Goal: Information Seeking & Learning: Find specific page/section

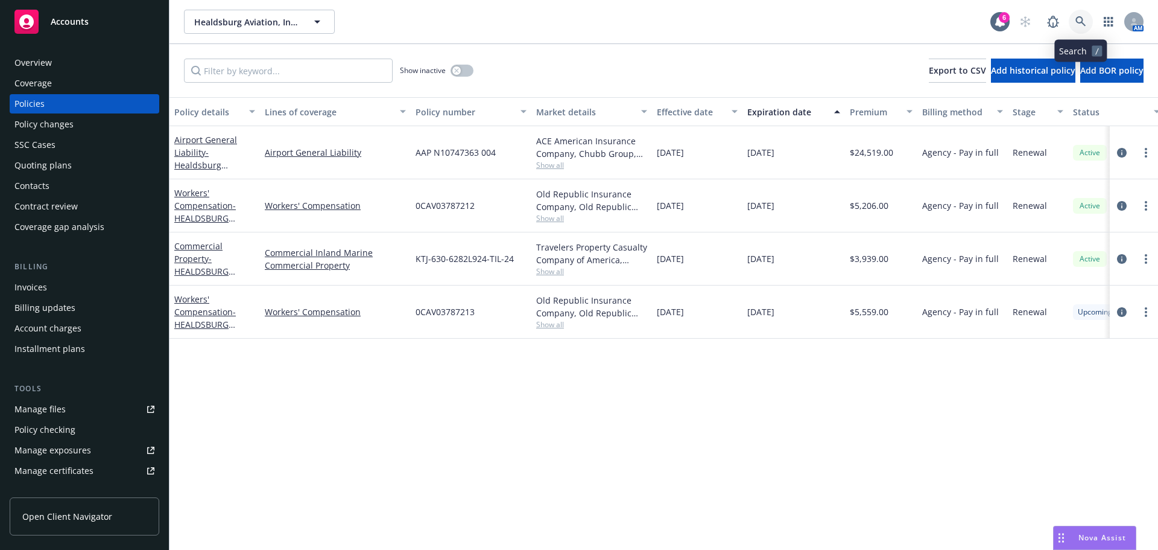
click at [1085, 25] on icon at bounding box center [1080, 21] width 10 height 10
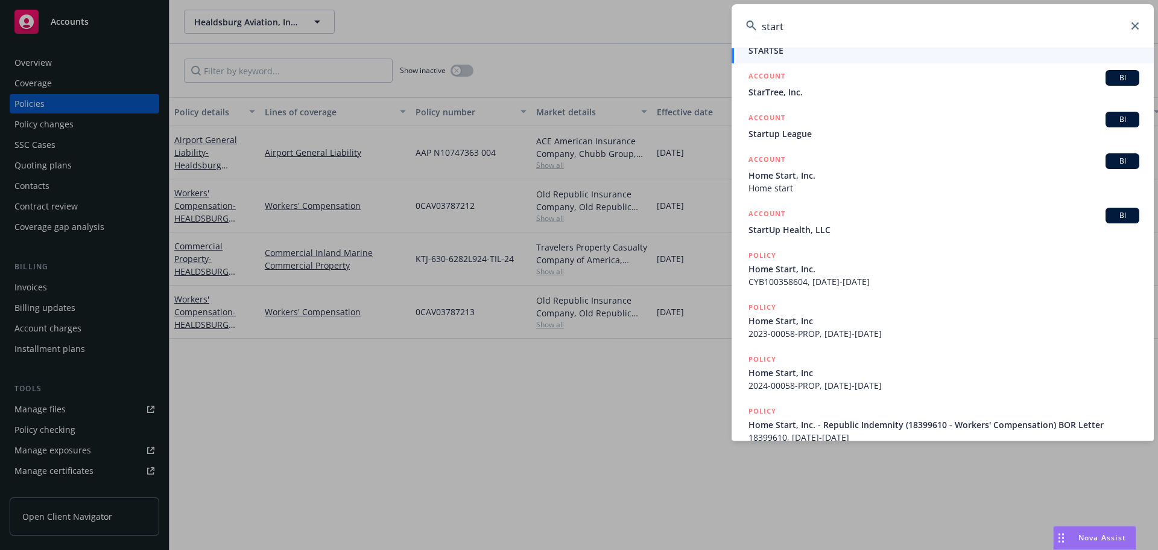
scroll to position [181, 0]
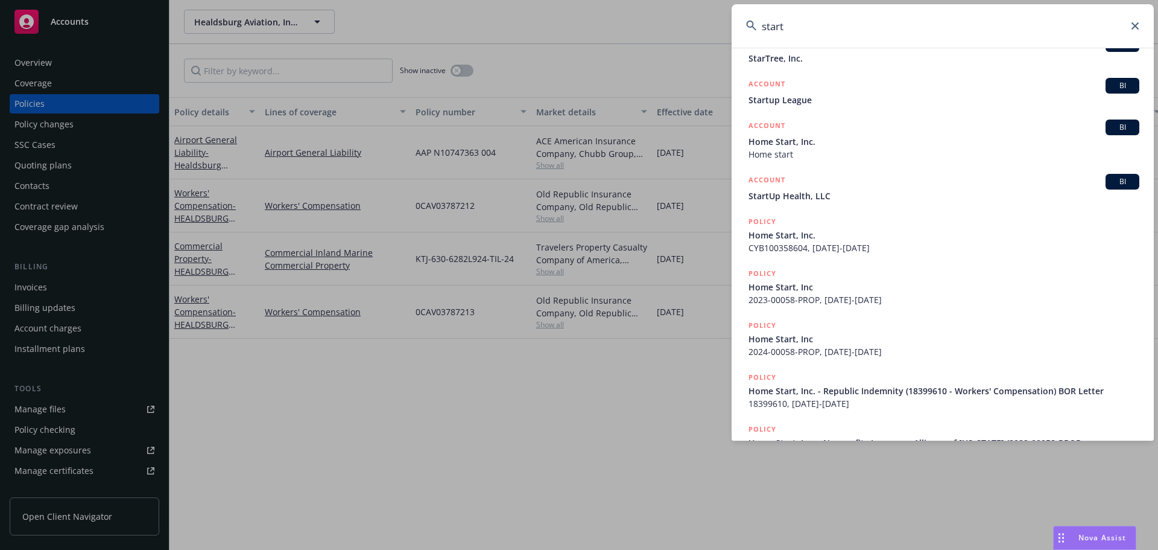
drag, startPoint x: 835, startPoint y: 18, endPoint x: 634, endPoint y: 52, distance: 204.3
click at [634, 52] on div "start 2018 Started 500 Startups - Business Owners 500 Startups - Commercial Umb…" at bounding box center [579, 275] width 1158 height 550
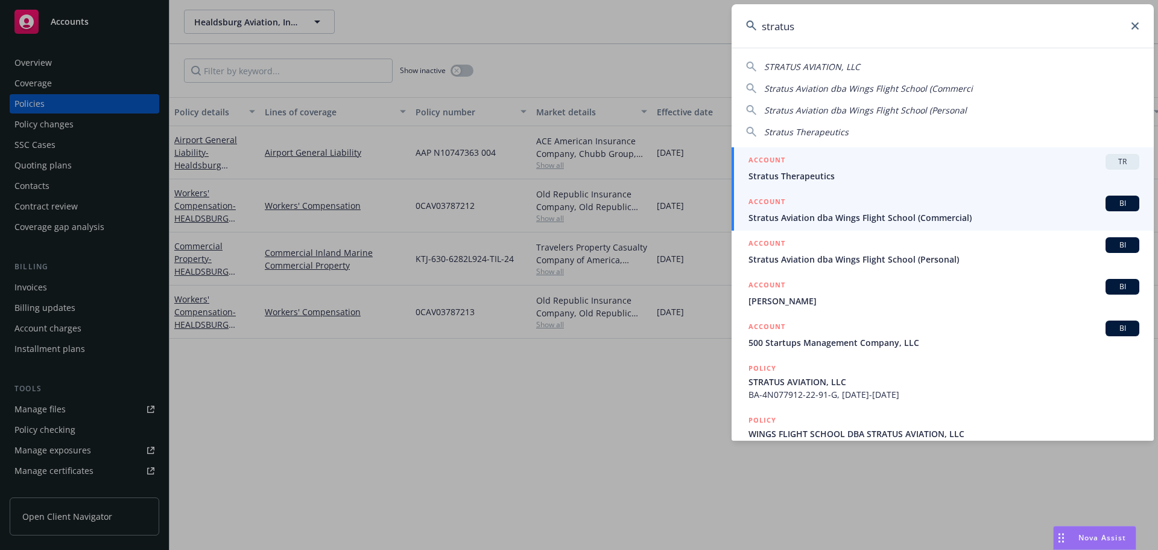
type input "stratus"
click at [866, 219] on span "Stratus Aviation dba Wings Flight School (Commercial)" at bounding box center [944, 217] width 391 height 13
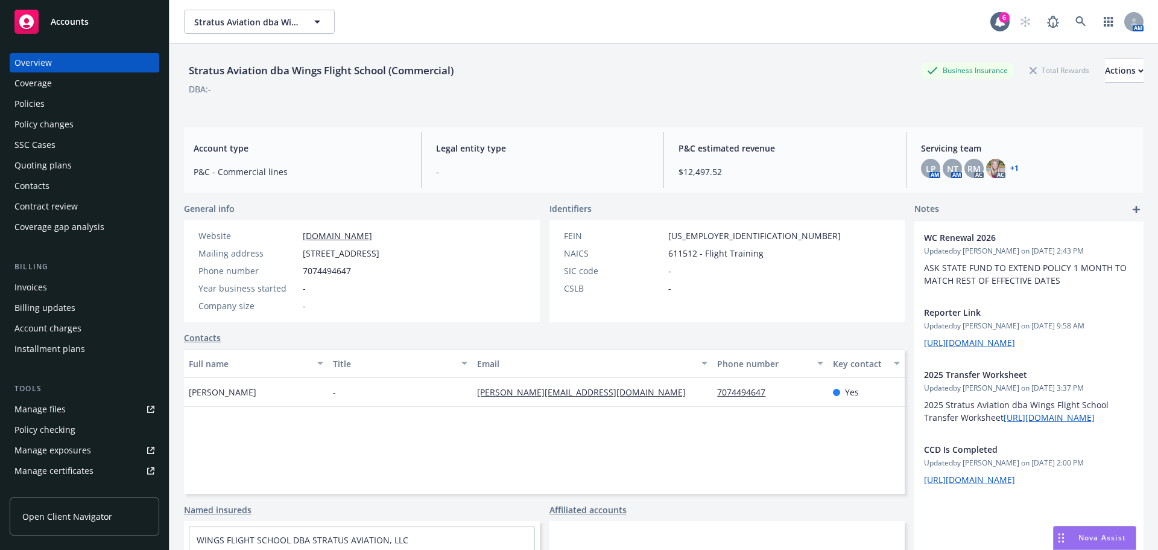
click at [49, 409] on div "Manage files" at bounding box center [39, 408] width 51 height 19
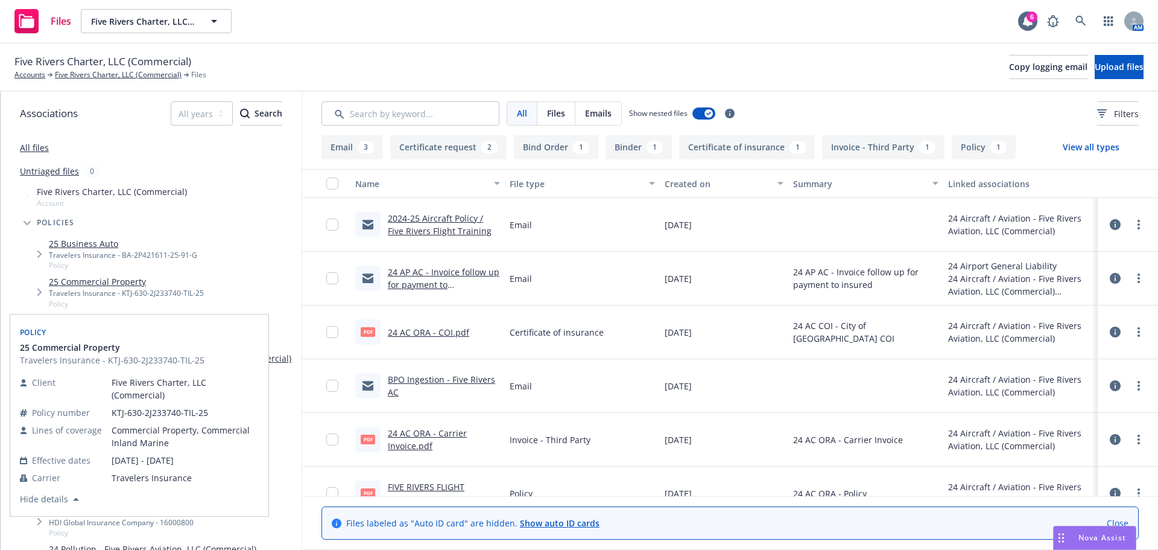
click at [121, 279] on link "25 Commercial Property" at bounding box center [126, 281] width 155 height 13
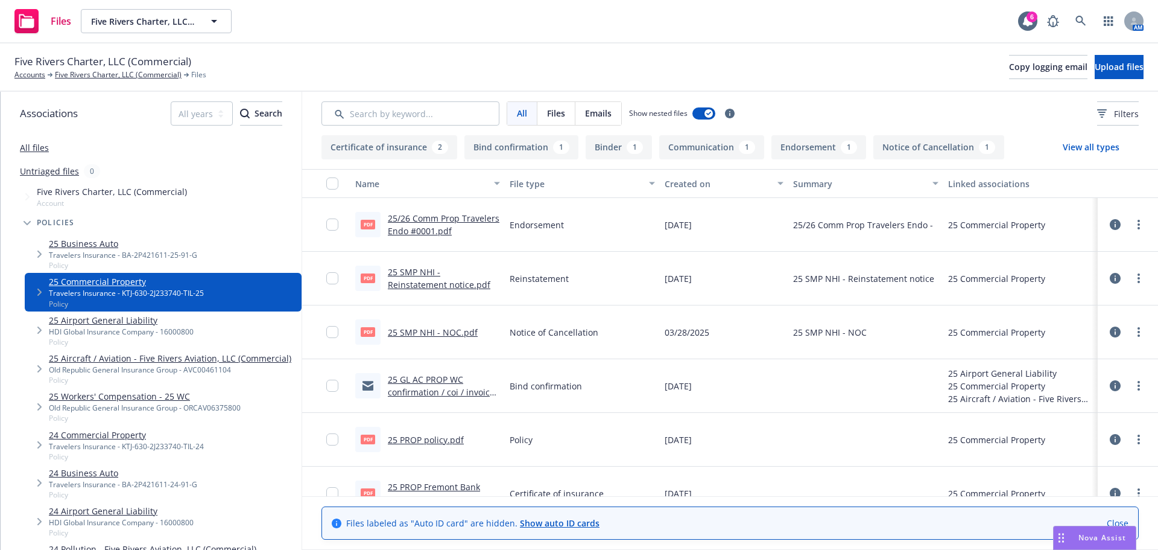
click at [426, 389] on link "25 GL AC PROP WC confirmation / coi / invoice delivery to NI.msg" at bounding box center [441, 391] width 107 height 37
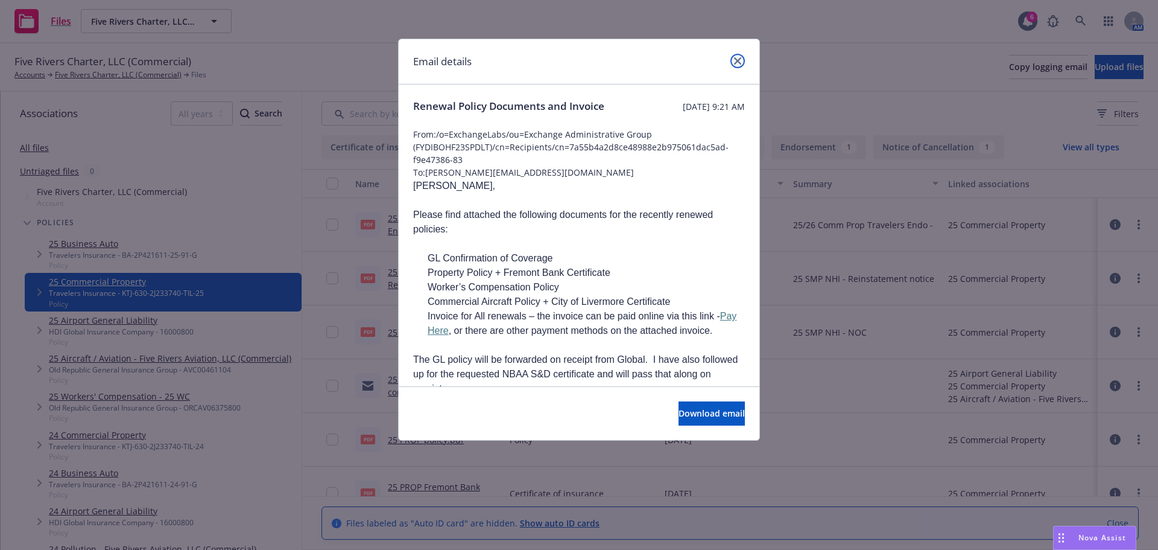
click at [734, 59] on icon "close" at bounding box center [737, 60] width 7 height 7
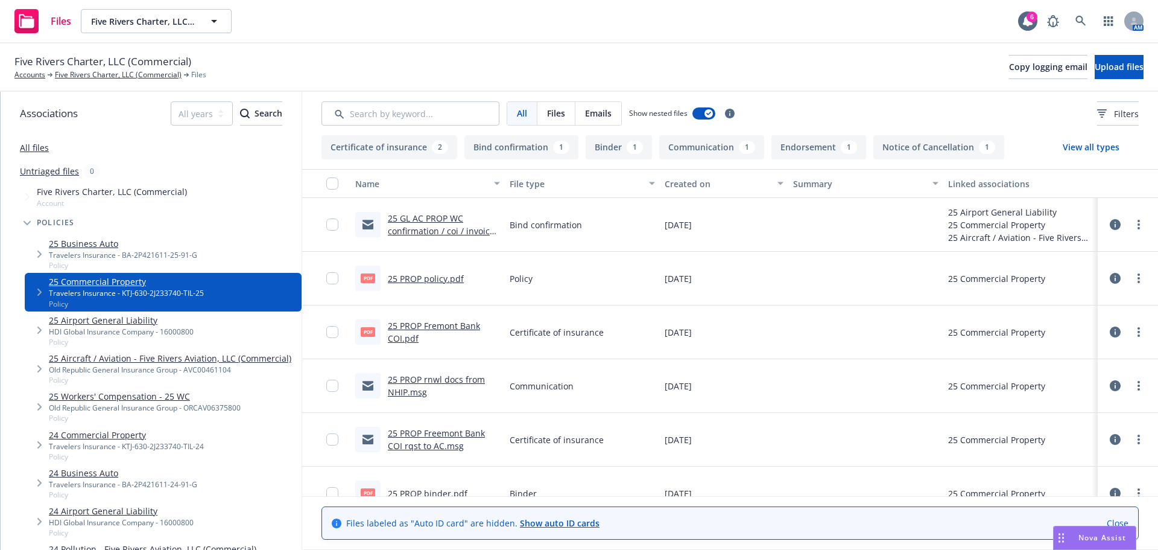
scroll to position [181, 0]
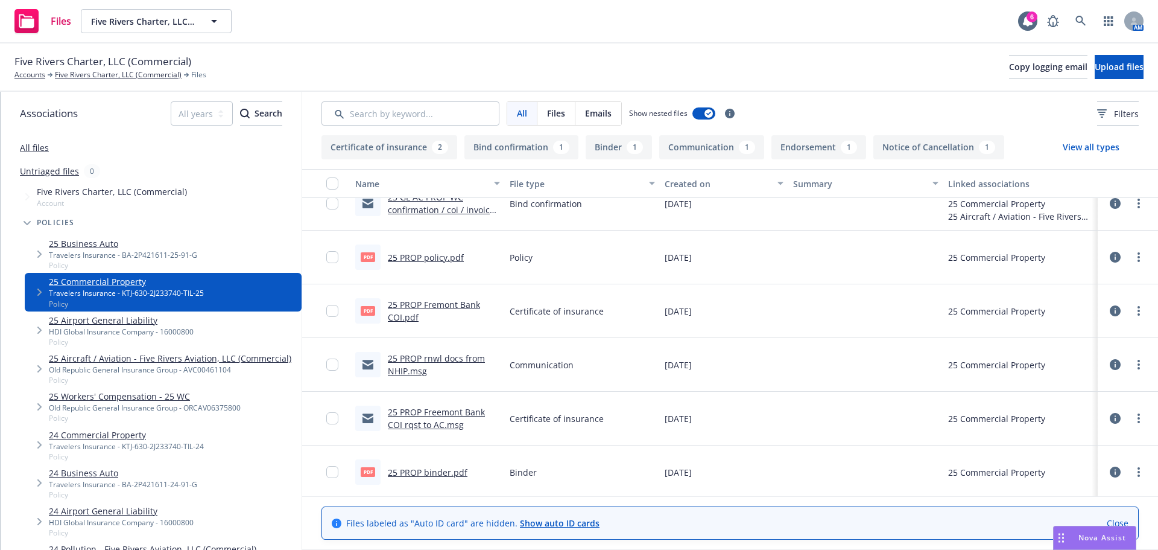
click at [440, 353] on link "25 PROP rnwl docs from NHIP.msg" at bounding box center [436, 364] width 97 height 24
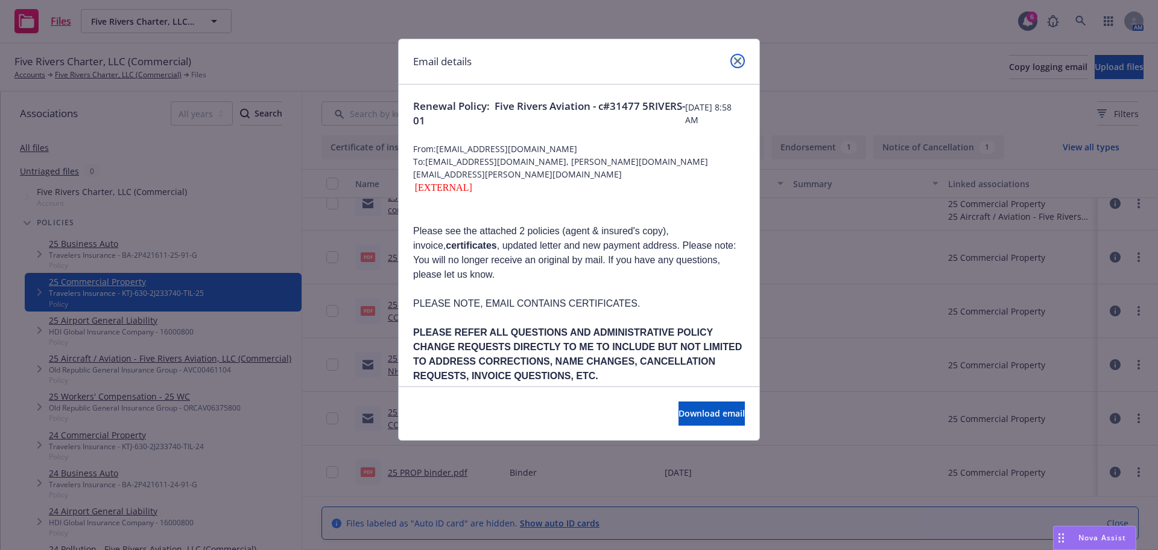
click at [740, 61] on icon "close" at bounding box center [737, 60] width 7 height 7
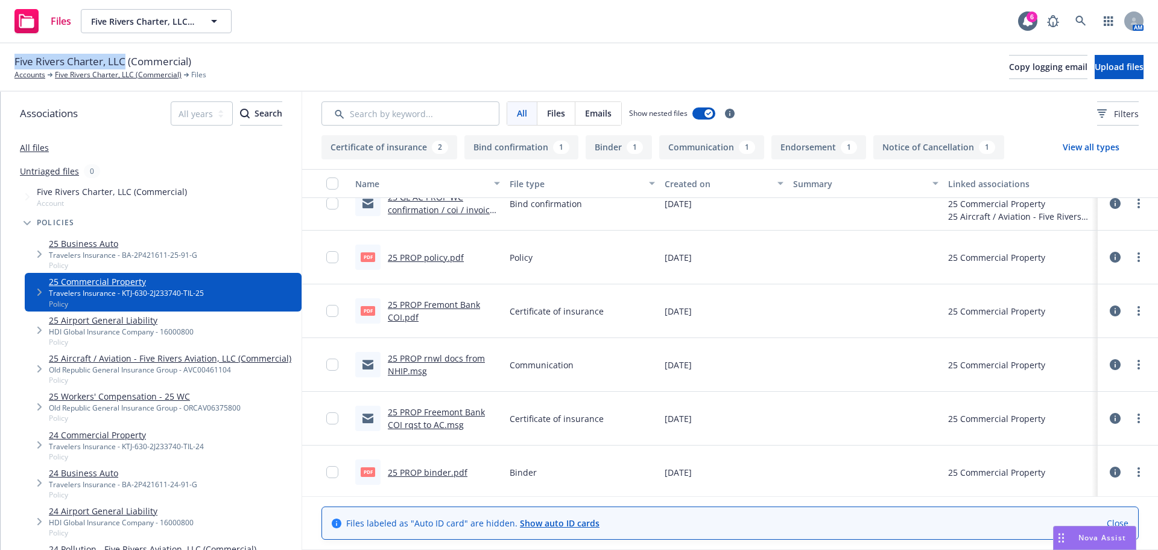
drag, startPoint x: 16, startPoint y: 61, endPoint x: 125, endPoint y: 64, distance: 109.8
click at [125, 64] on span "Five Rivers Charter, LLC (Commercial)" at bounding box center [102, 62] width 177 height 16
copy span "Five Rivers Charter, LLC"
click at [66, 72] on link "Five Rivers Charter, LLC (Commercial)" at bounding box center [118, 74] width 127 height 11
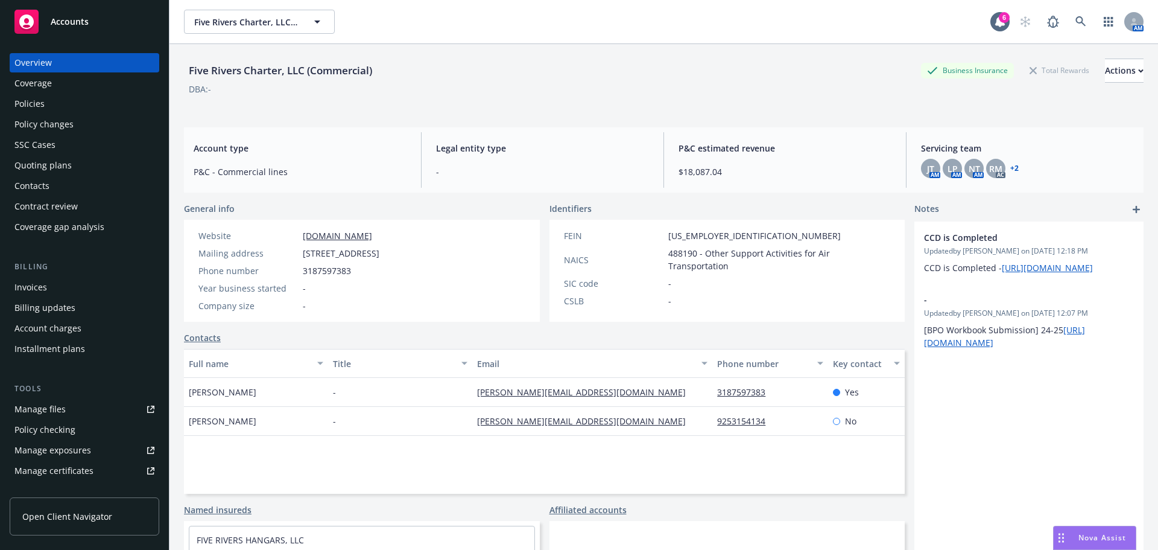
click at [17, 95] on div "Policies" at bounding box center [29, 103] width 30 height 19
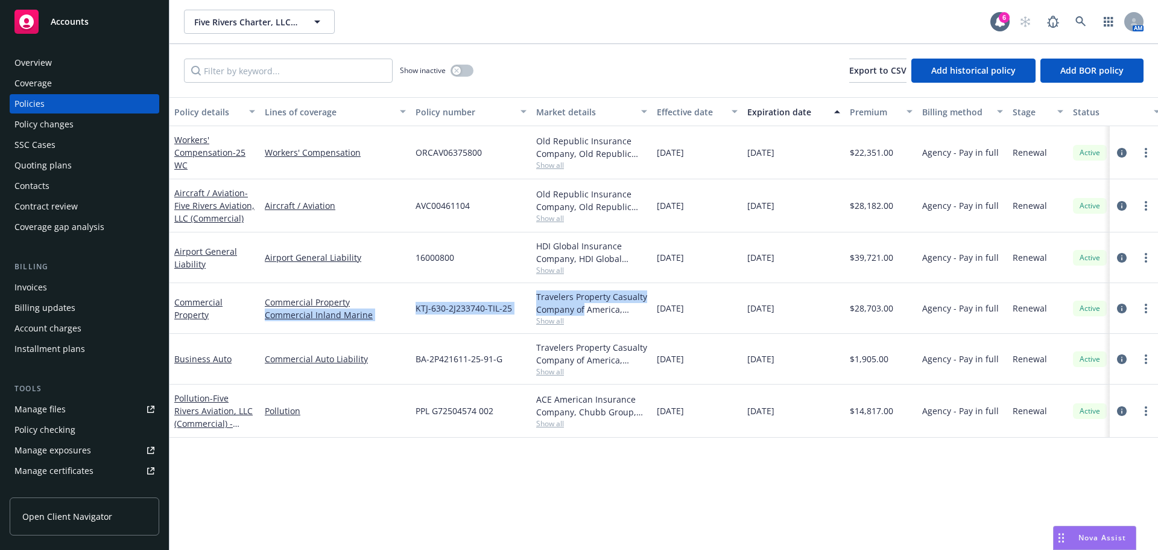
drag, startPoint x: 396, startPoint y: 307, endPoint x: 584, endPoint y: 304, distance: 188.2
click at [584, 304] on div "Commercial Property Commercial Property Commercial Inland Marine KTJ-630-2J2337…" at bounding box center [751, 308] width 1164 height 51
click at [473, 300] on div "KTJ-630-2J233740-TIL-25" at bounding box center [471, 308] width 121 height 51
drag, startPoint x: 516, startPoint y: 306, endPoint x: 403, endPoint y: 314, distance: 113.6
click at [403, 314] on div "Commercial Property Commercial Property Commercial Inland Marine KTJ-630-2J2337…" at bounding box center [751, 308] width 1164 height 51
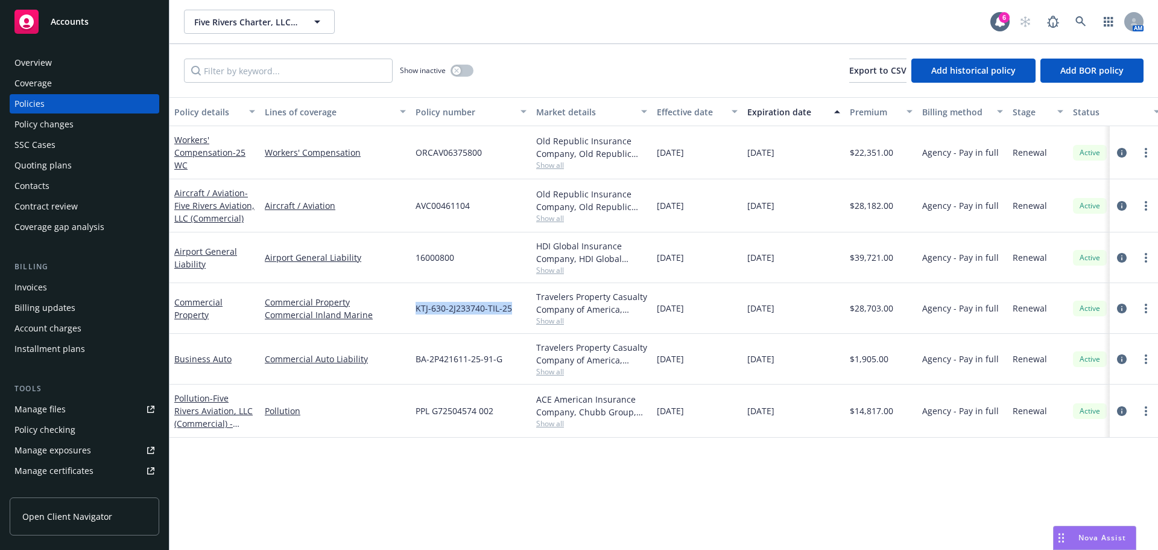
copy div "KTJ-630-2J233740-TIL-25"
click at [1083, 21] on icon at bounding box center [1080, 21] width 11 height 11
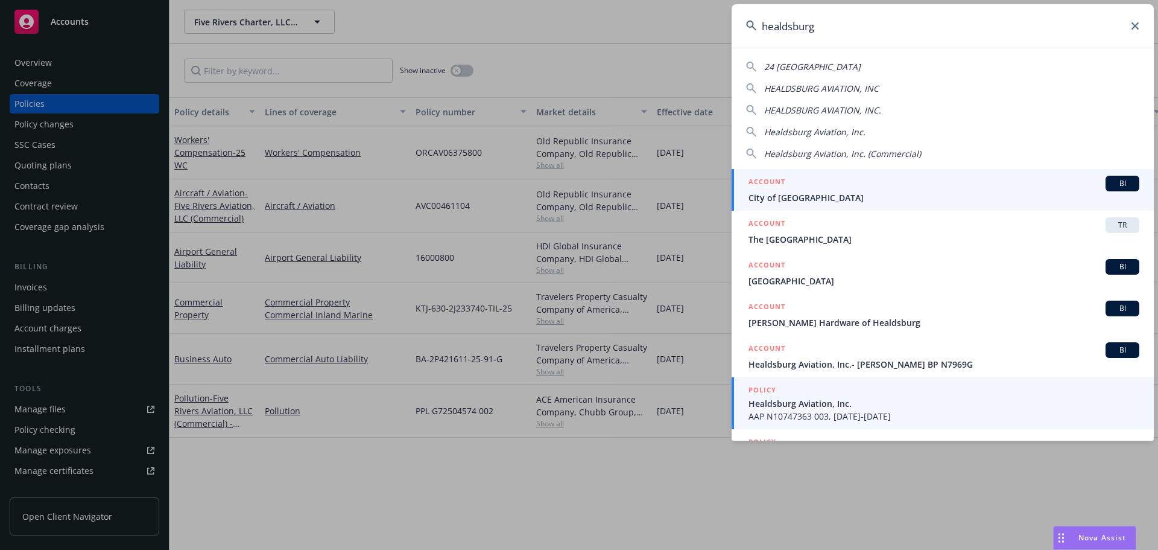
type input "healdsburg"
click at [790, 422] on link "POLICY Healdsburg Aviation, Inc. AAP N10747363 003, [DATE]-[DATE]" at bounding box center [943, 403] width 422 height 52
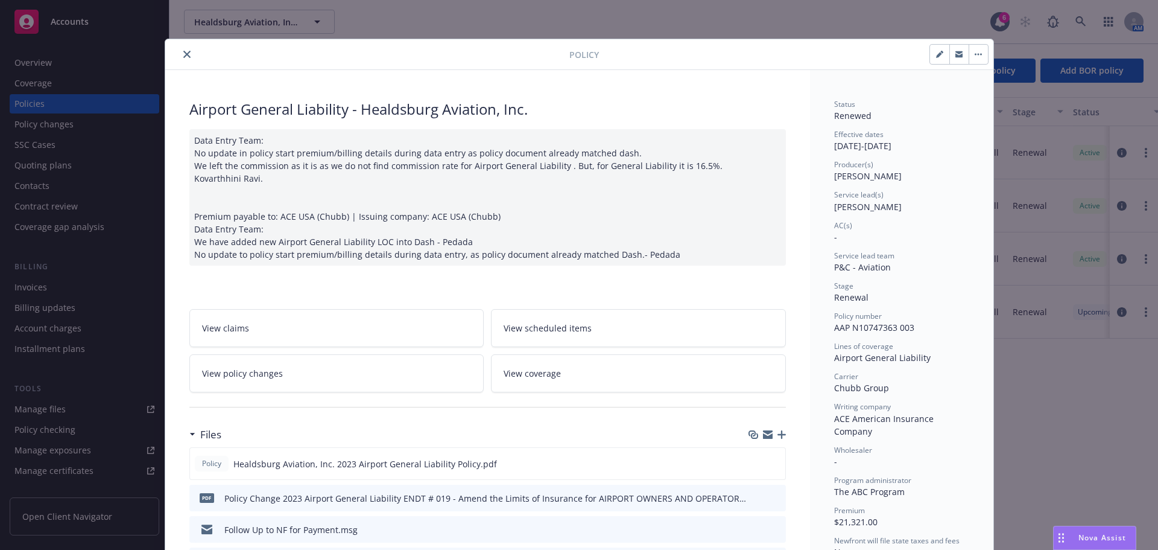
click at [185, 54] on icon "close" at bounding box center [186, 54] width 7 height 7
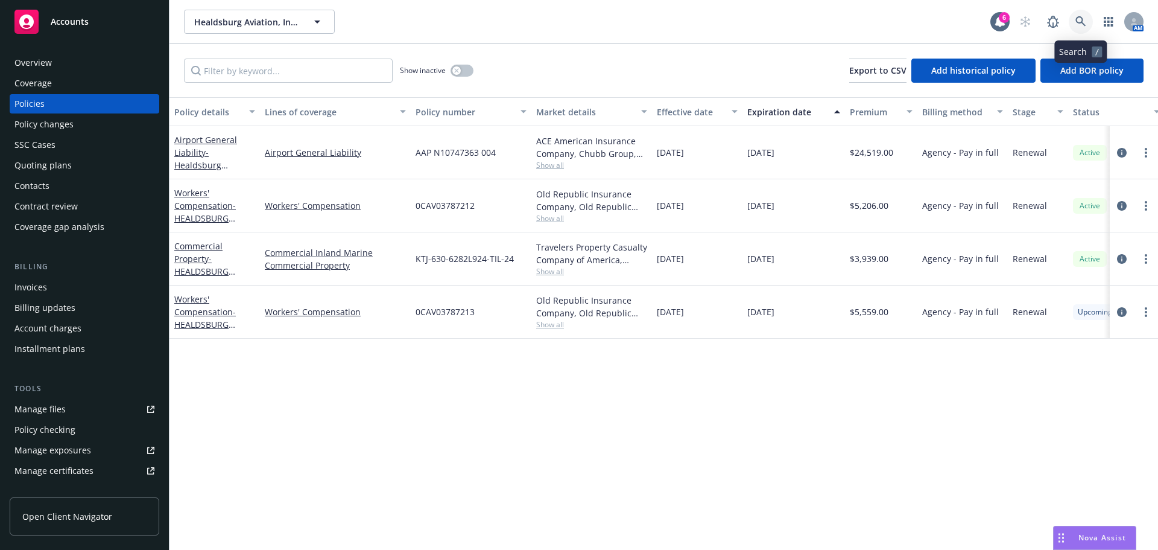
click at [1077, 24] on icon at bounding box center [1080, 21] width 11 height 11
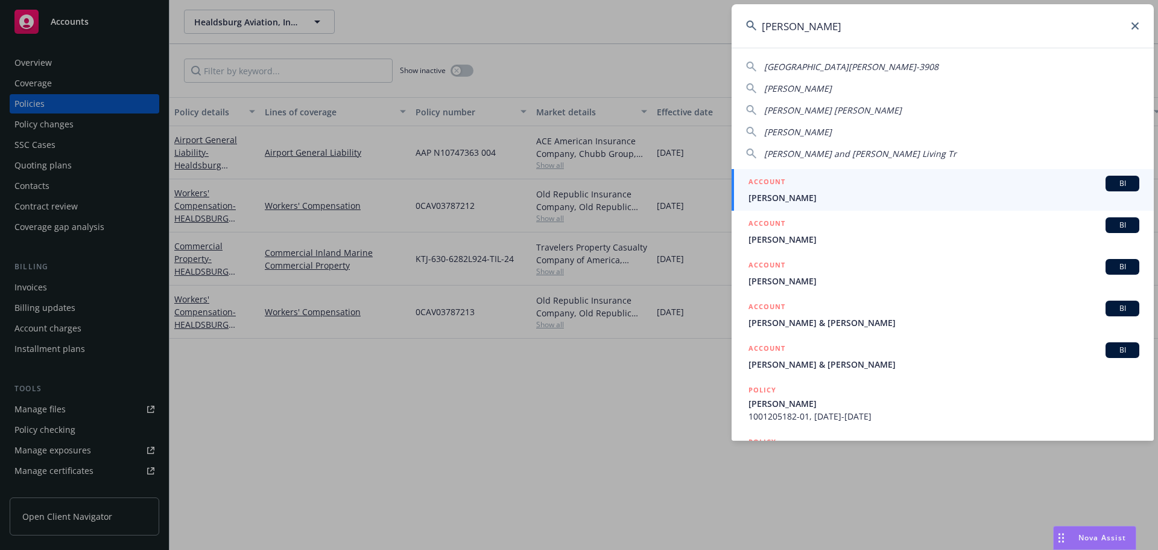
type input "[PERSON_NAME]"
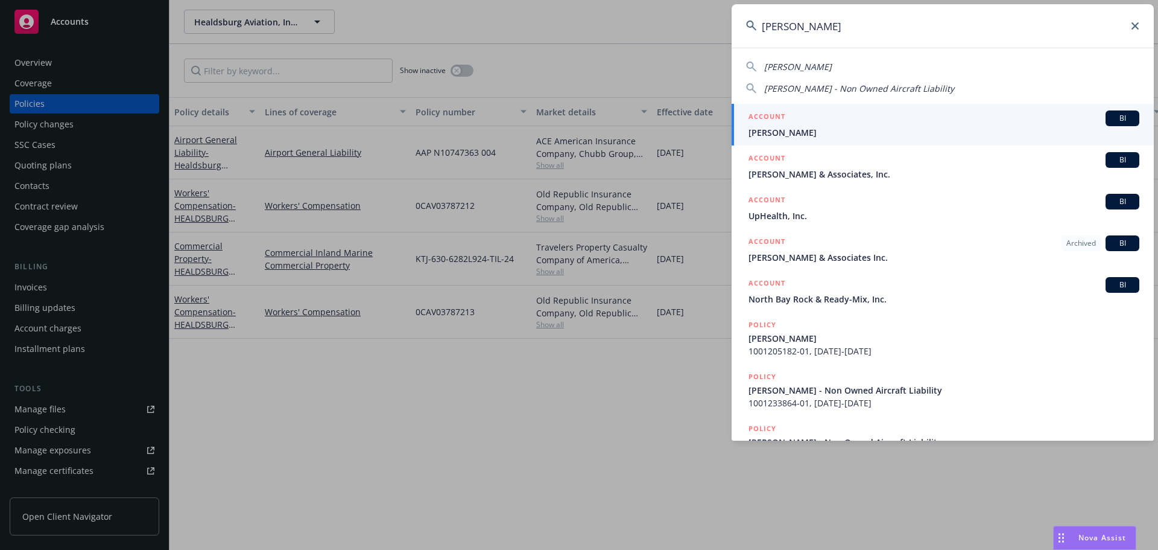
click at [901, 133] on span "[PERSON_NAME]" at bounding box center [944, 132] width 391 height 13
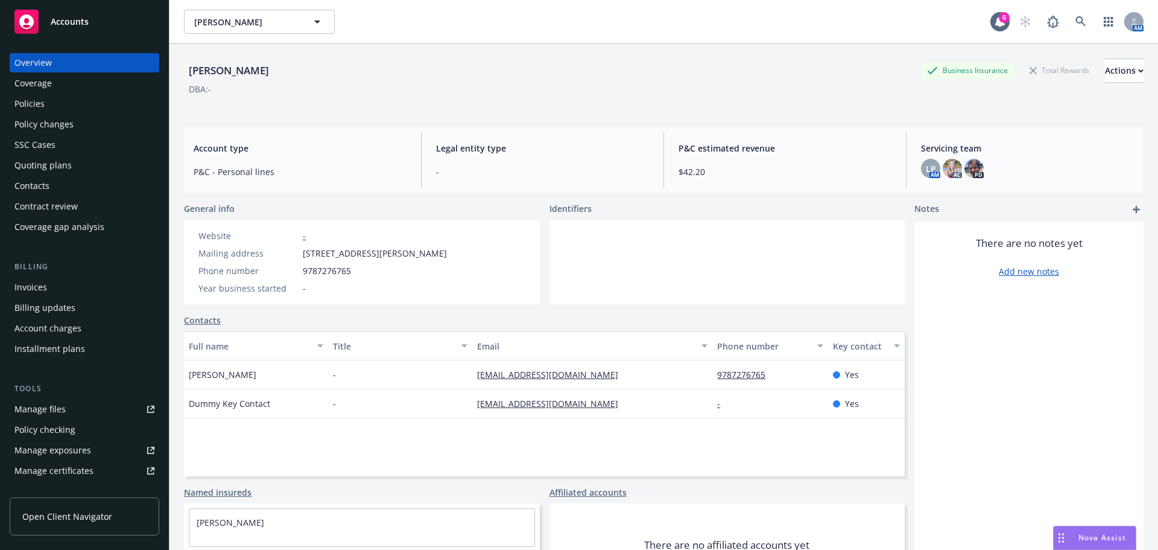
click at [46, 281] on div "Invoices" at bounding box center [30, 286] width 33 height 19
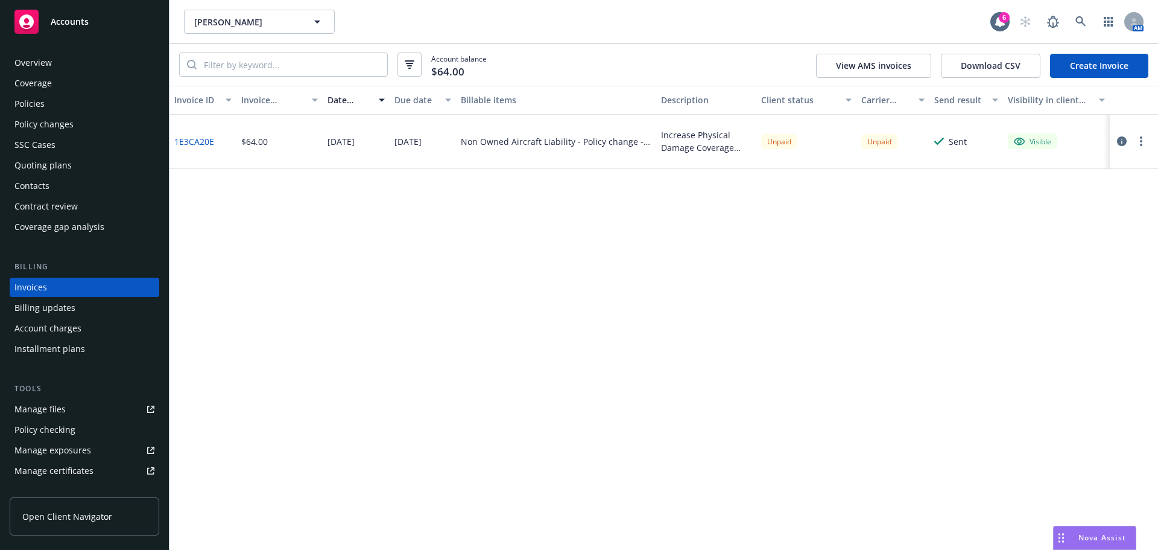
click at [41, 109] on div "Policies" at bounding box center [29, 103] width 30 height 19
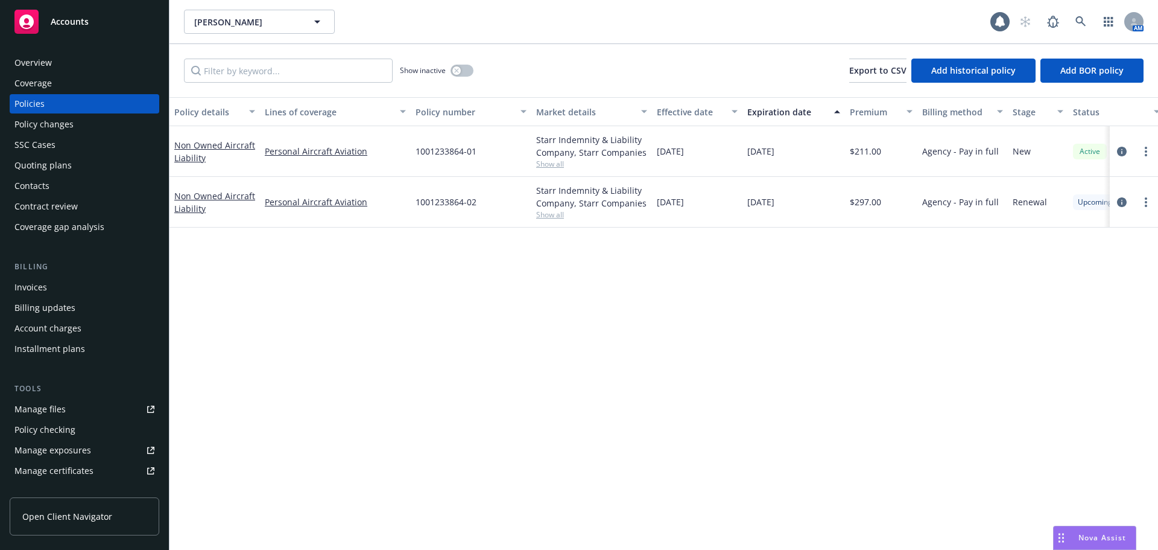
click at [46, 57] on div "Overview" at bounding box center [32, 62] width 37 height 19
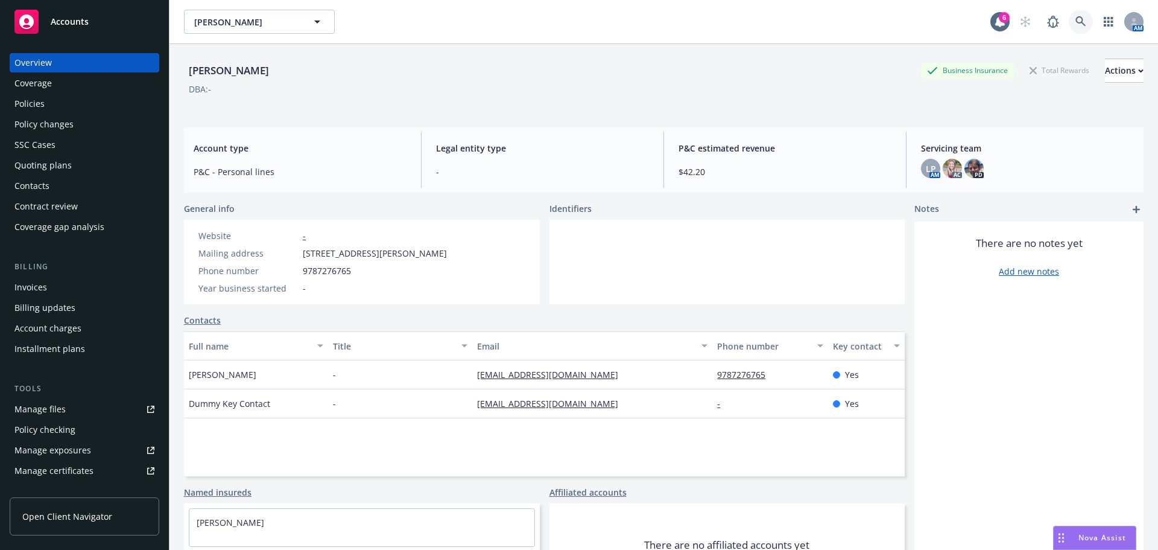
click at [1076, 20] on icon at bounding box center [1080, 21] width 11 height 11
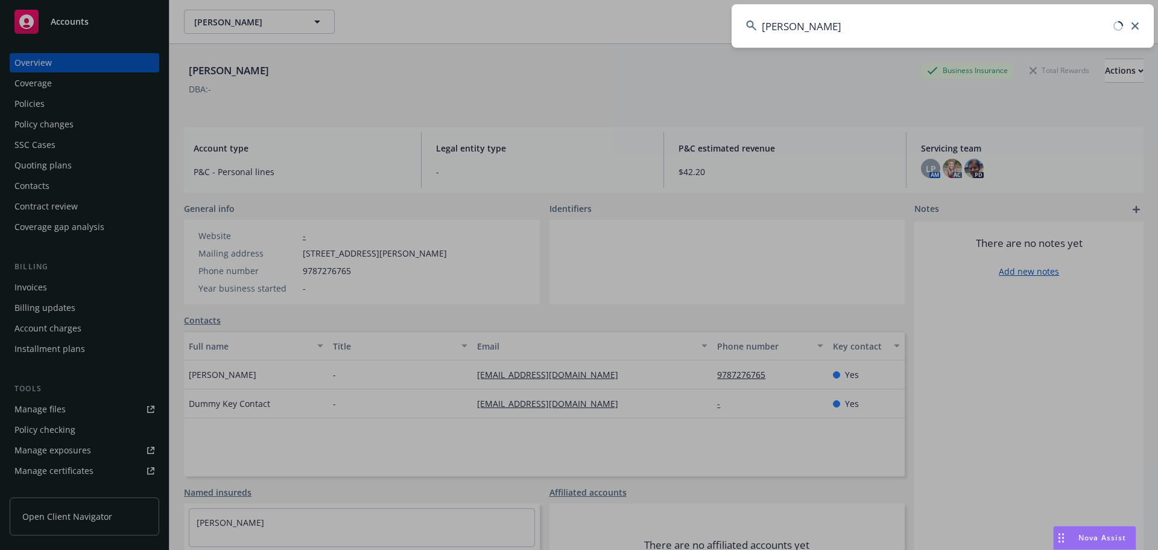
type input "[PERSON_NAME]"
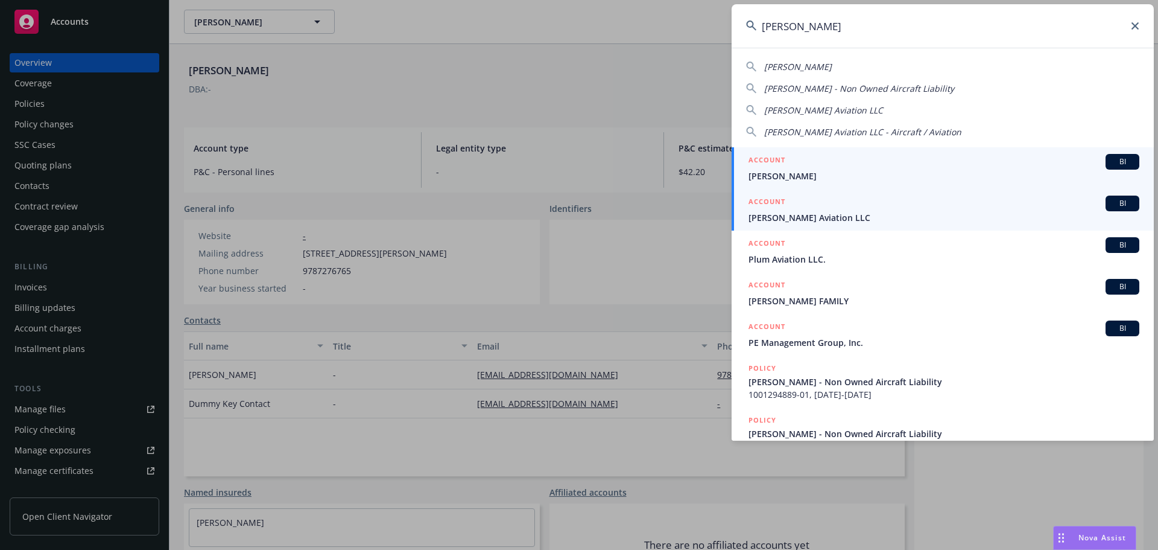
click at [793, 221] on span "[PERSON_NAME] Aviation LLC" at bounding box center [944, 217] width 391 height 13
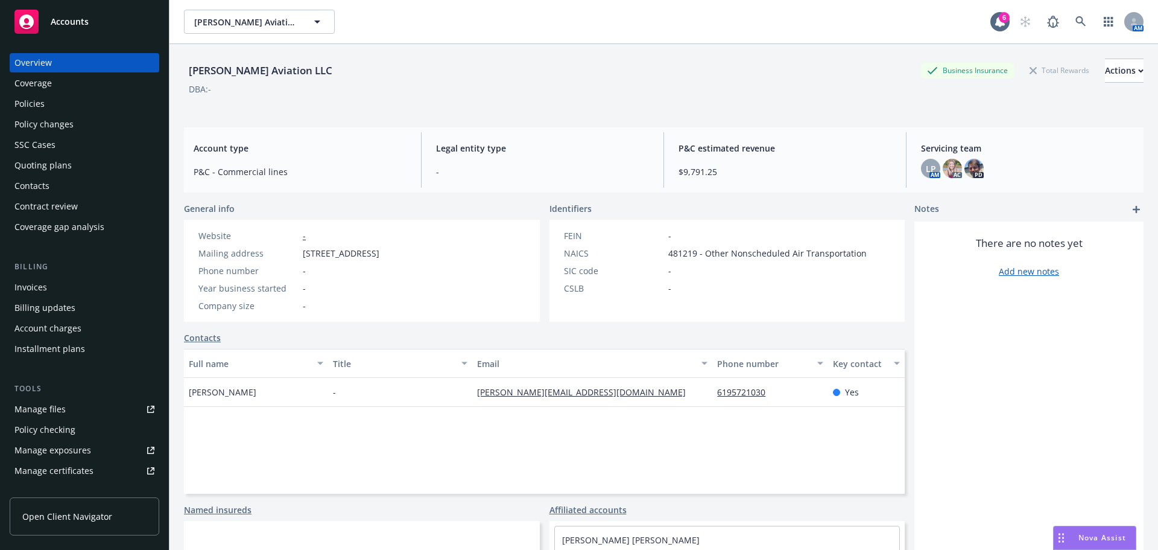
click at [39, 280] on div "Invoices" at bounding box center [30, 286] width 33 height 19
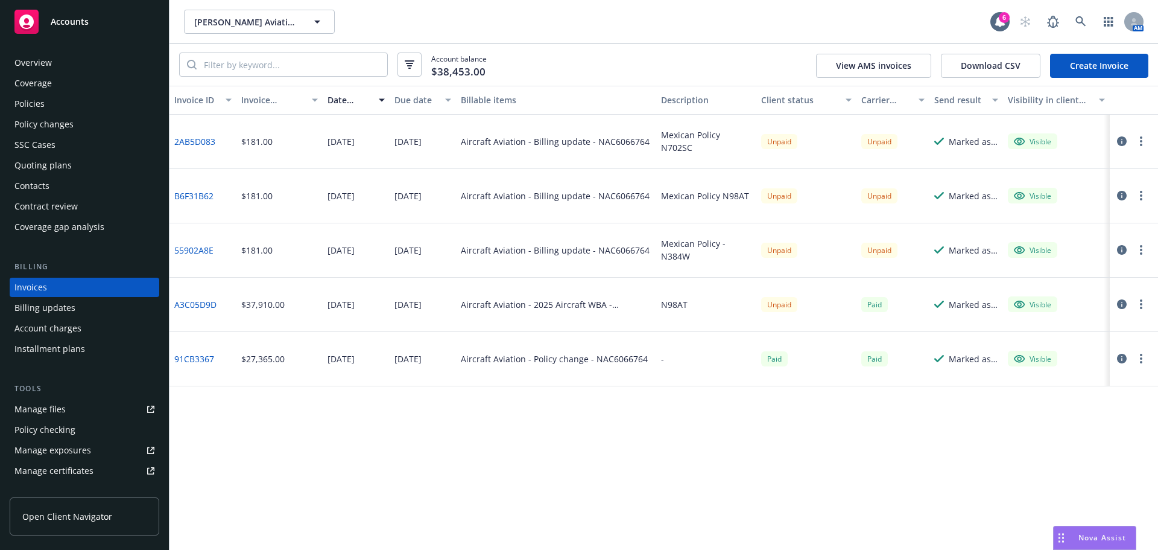
click at [1118, 252] on icon "button" at bounding box center [1122, 250] width 10 height 10
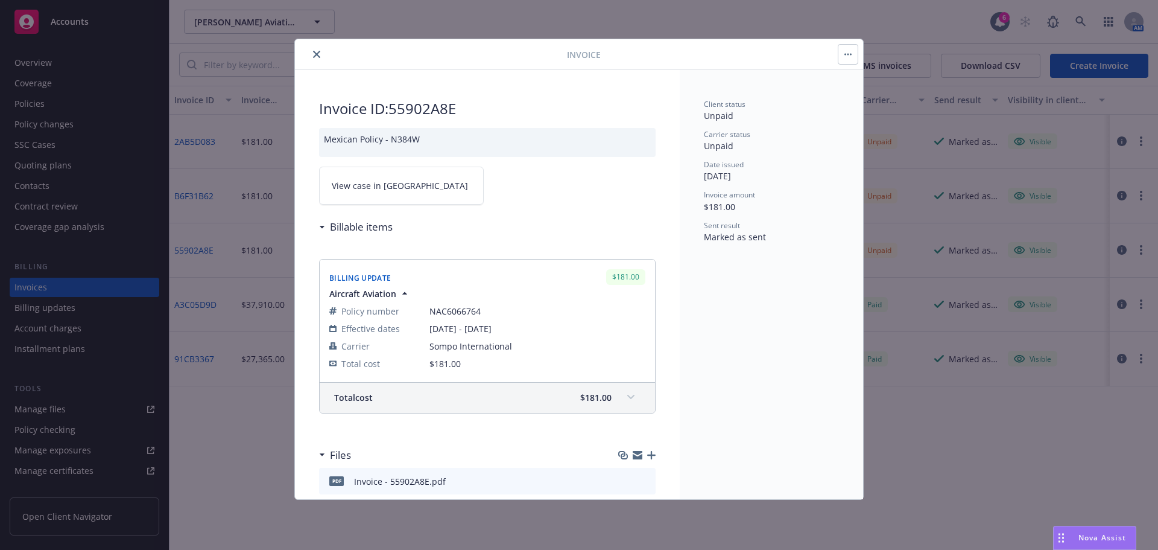
click at [403, 180] on link "View case in [GEOGRAPHIC_DATA]" at bounding box center [401, 185] width 165 height 38
drag, startPoint x: 464, startPoint y: 113, endPoint x: 391, endPoint y: 107, distance: 73.8
click at [391, 107] on h2 "Invoice ID: 55902A8E" at bounding box center [487, 108] width 337 height 19
copy h2 "55902A8E"
drag, startPoint x: 321, startPoint y: 51, endPoint x: 332, endPoint y: 48, distance: 11.4
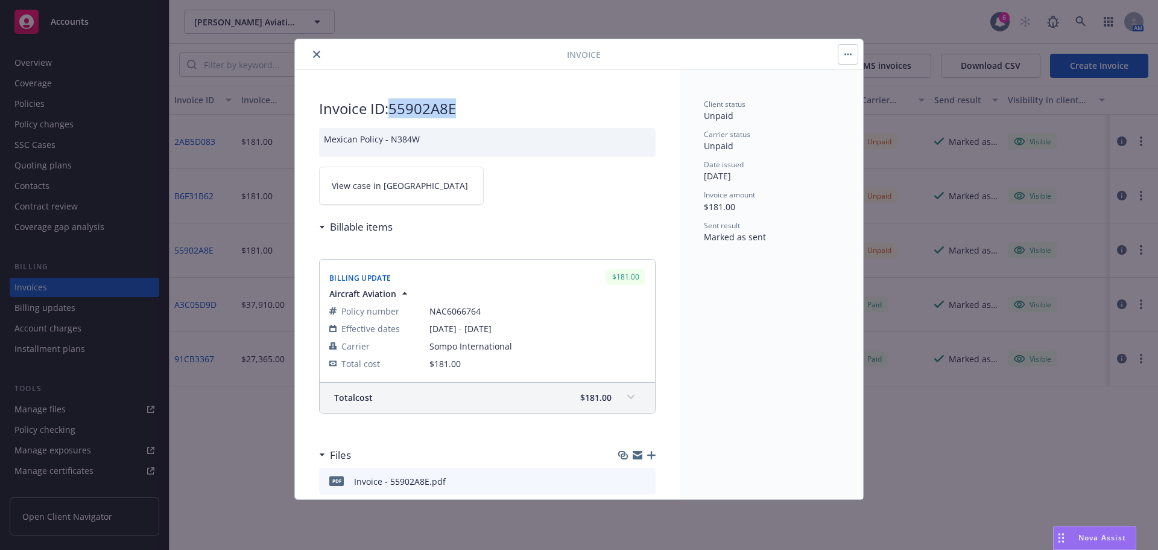
click at [321, 51] on button "close" at bounding box center [316, 54] width 14 height 14
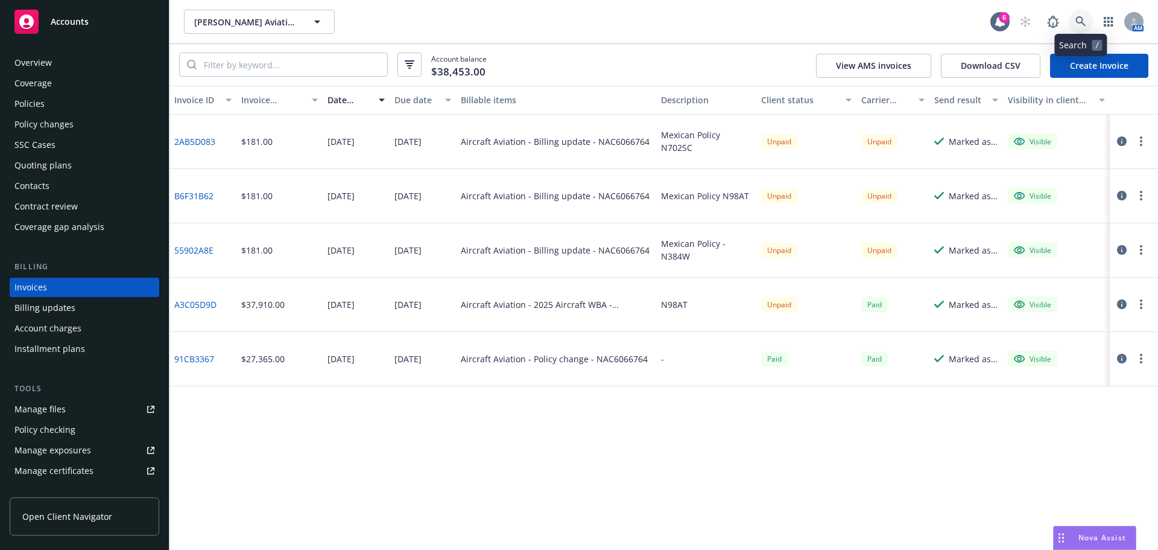
click at [1078, 14] on link at bounding box center [1081, 22] width 24 height 24
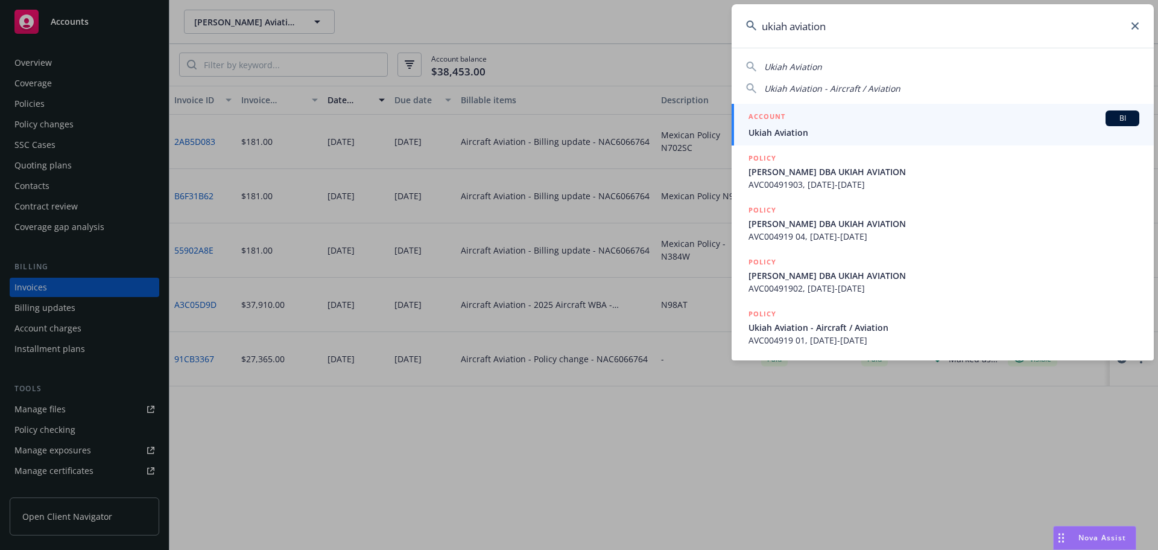
type input "ukiah aviation"
click at [855, 128] on span "Ukiah Aviation" at bounding box center [944, 132] width 391 height 13
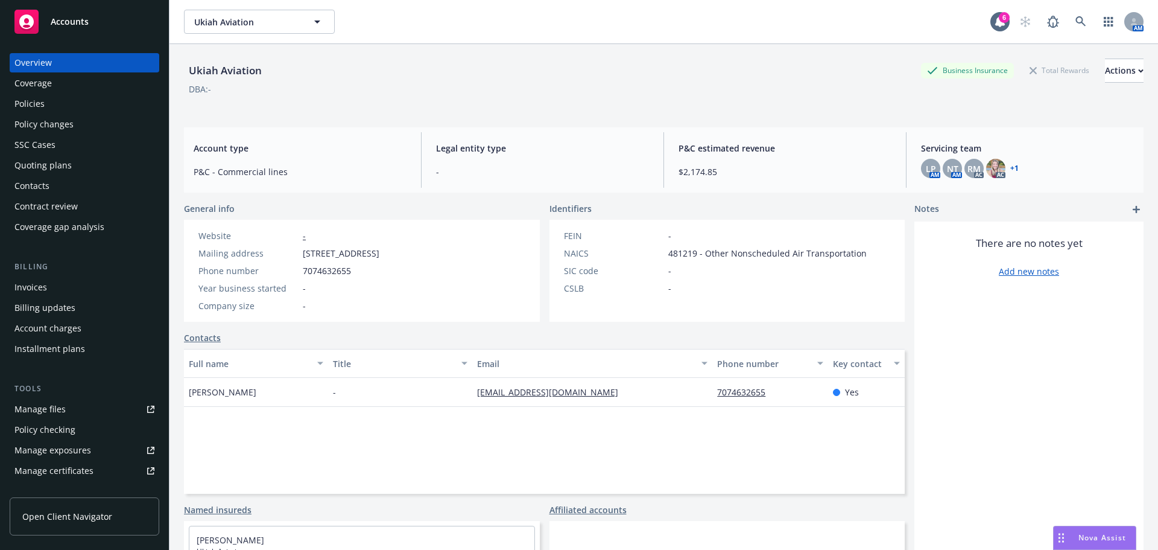
click at [43, 295] on div "Invoices" at bounding box center [30, 286] width 33 height 19
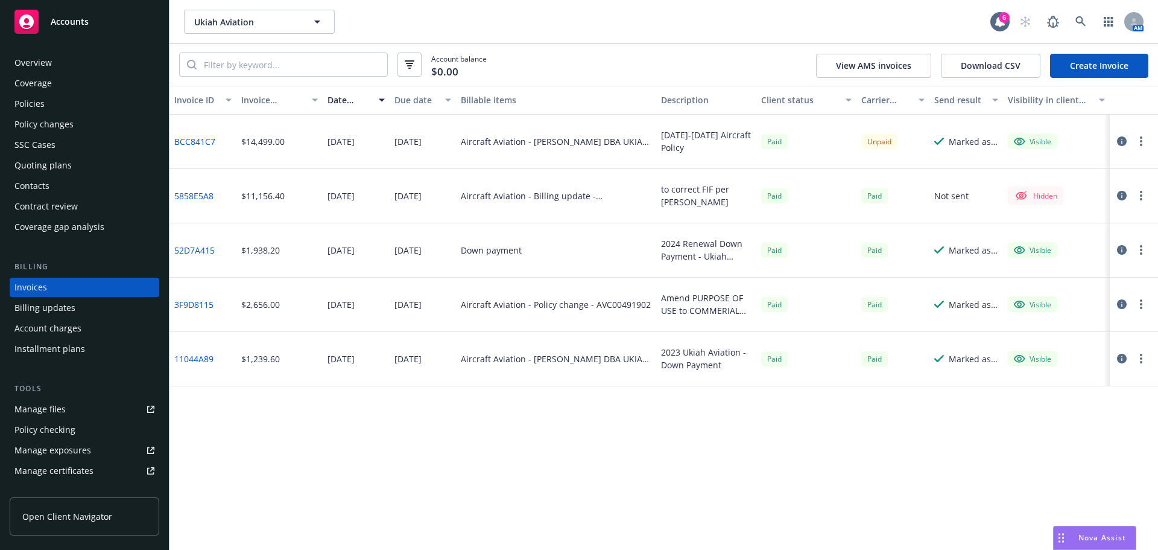
click at [30, 109] on div "Policies" at bounding box center [29, 103] width 30 height 19
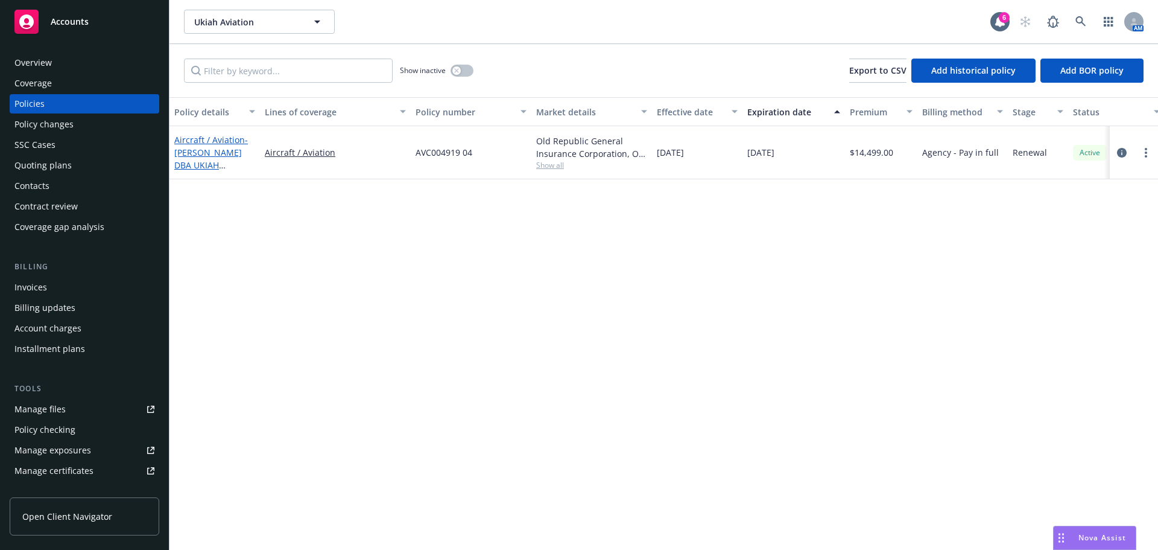
click at [228, 148] on span "- [PERSON_NAME] DBA UKIAH AVIATION" at bounding box center [211, 158] width 74 height 49
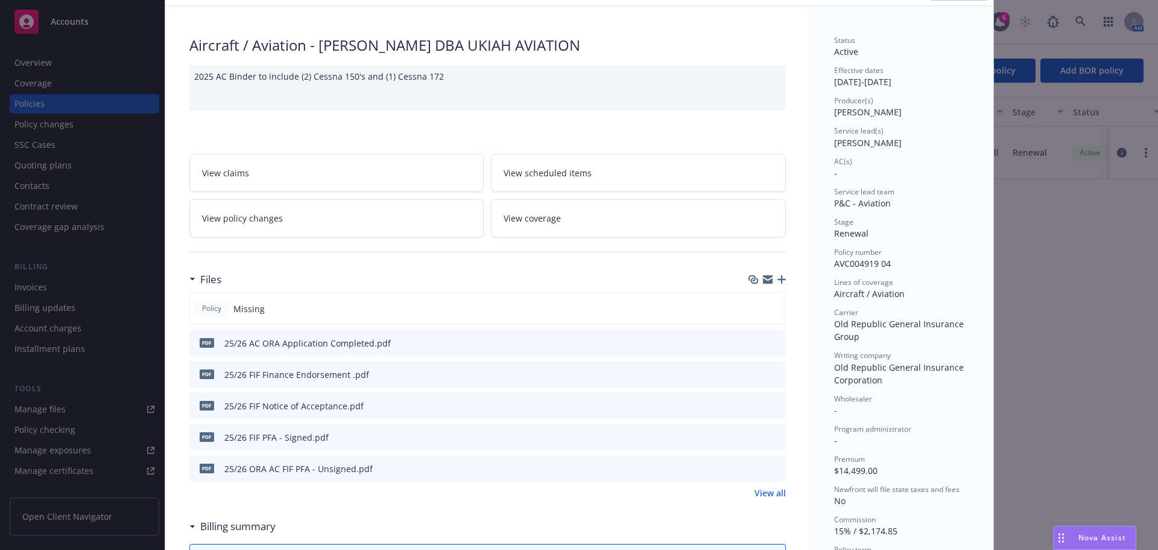
scroll to position [121, 0]
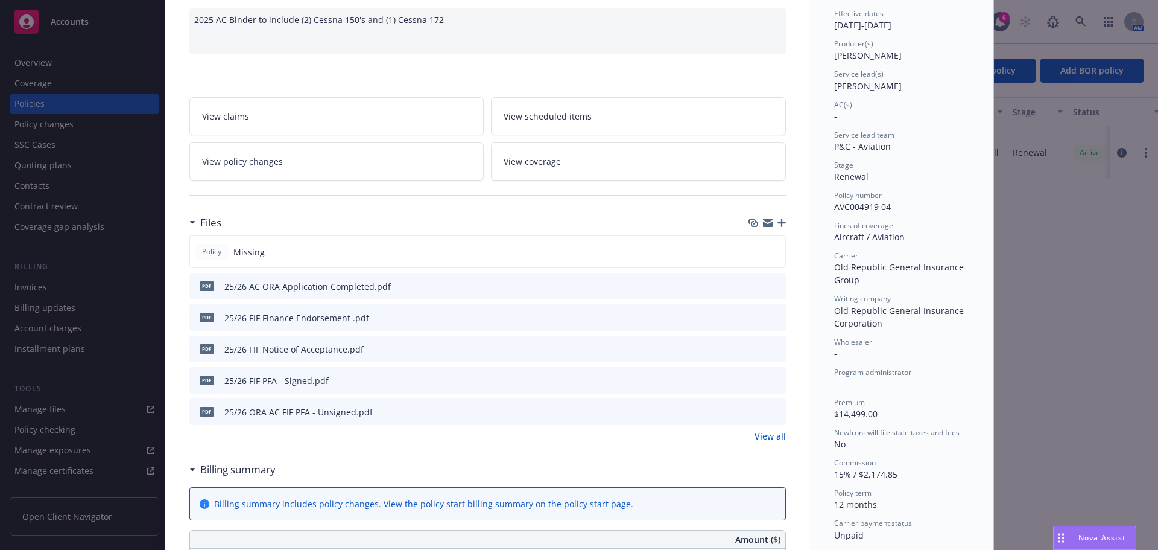
click at [764, 435] on link "View all" at bounding box center [770, 435] width 31 height 13
